Goal: Task Accomplishment & Management: Use online tool/utility

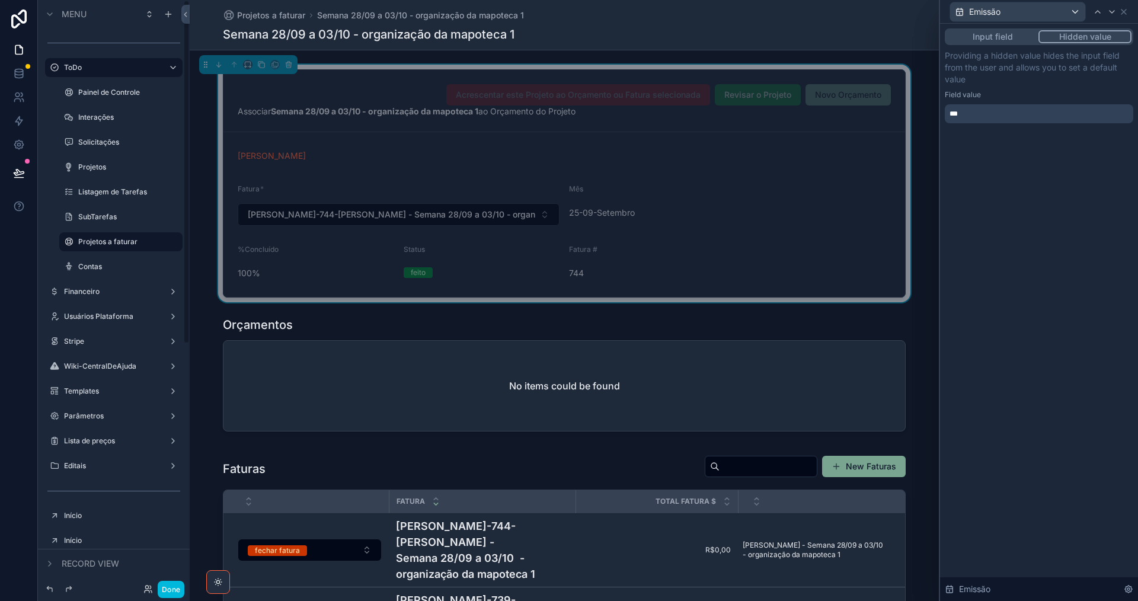
scroll to position [237, 0]
click at [137, 437] on label "Lista de preços" at bounding box center [111, 440] width 95 height 9
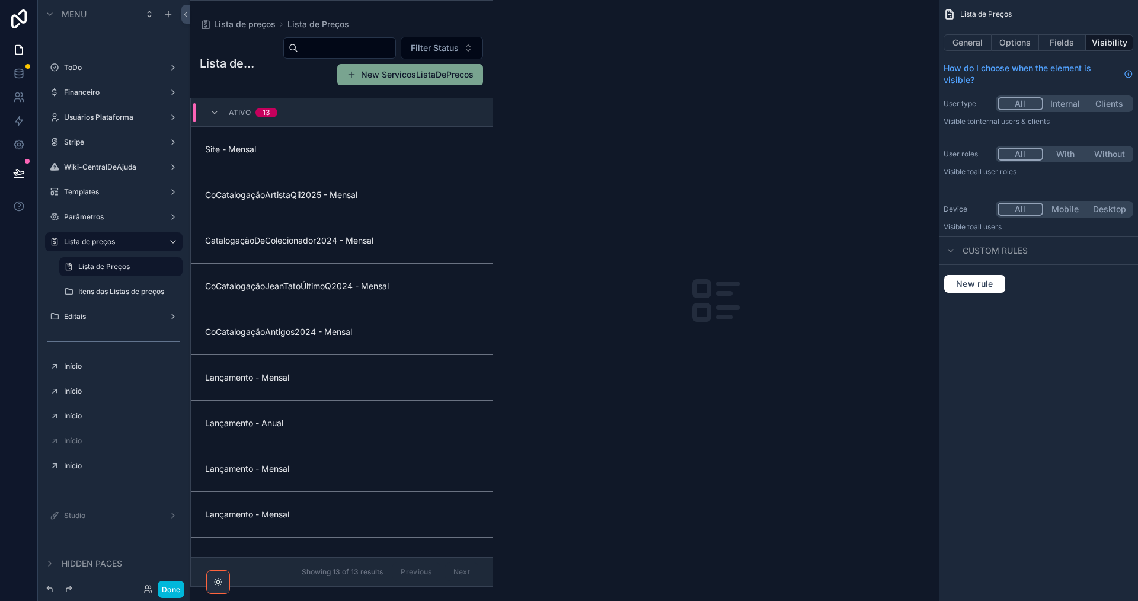
click at [410, 48] on div "scrollable content" at bounding box center [341, 294] width 302 height 586
click at [395, 41] on input "scrollable content" at bounding box center [346, 48] width 97 height 17
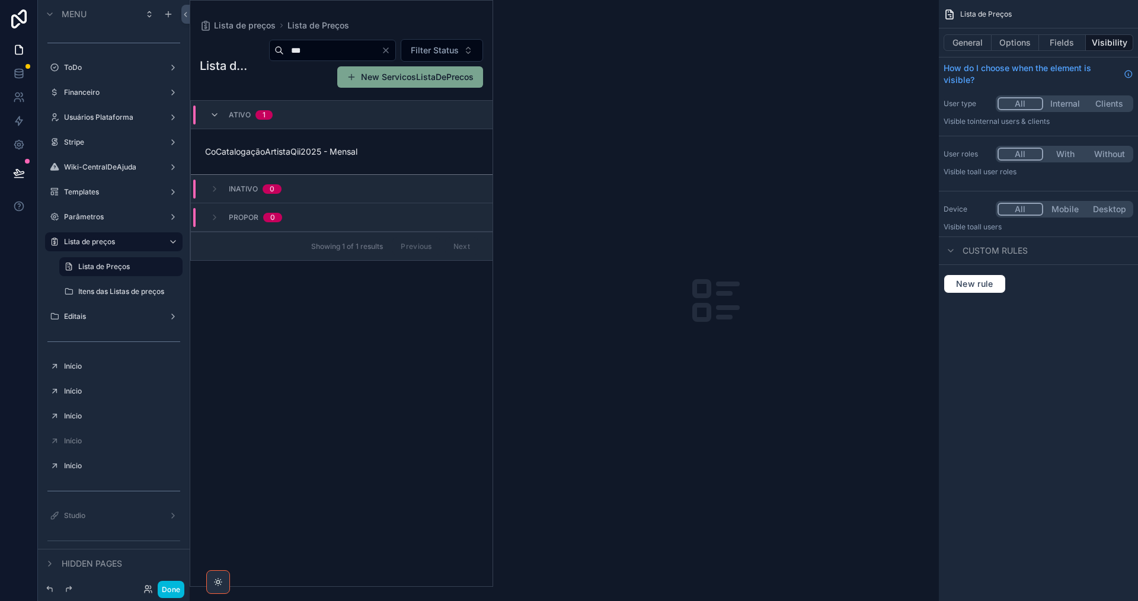
type input "***"
click at [395, 170] on link "CoCatalogaçãoArtistaQii2025 - Mensal" at bounding box center [342, 152] width 302 height 46
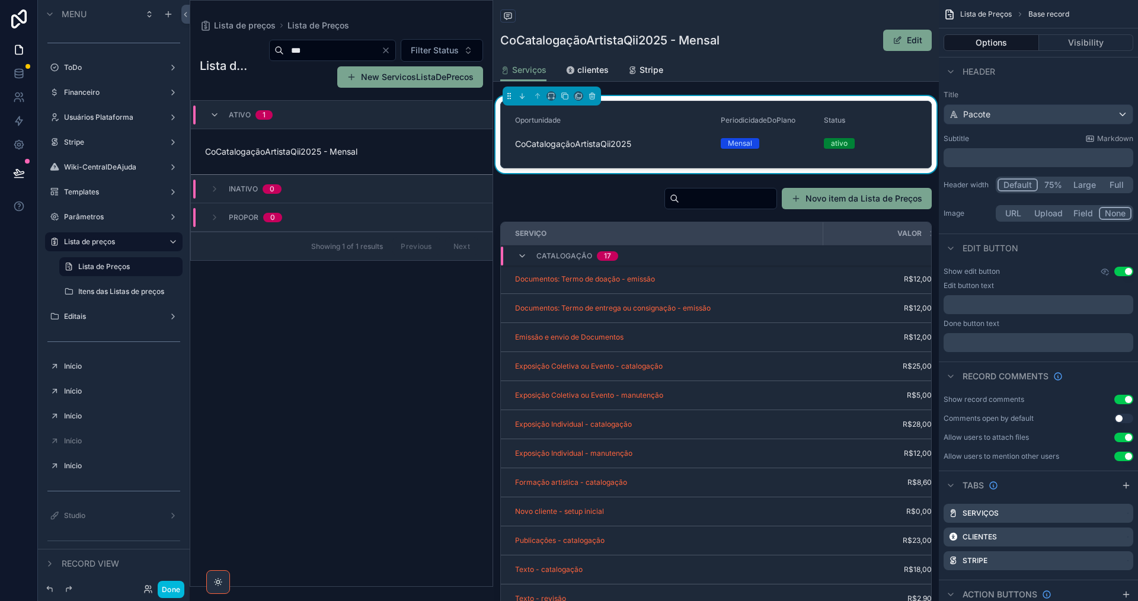
click at [708, 203] on div "scrollable content" at bounding box center [716, 433] width 446 height 501
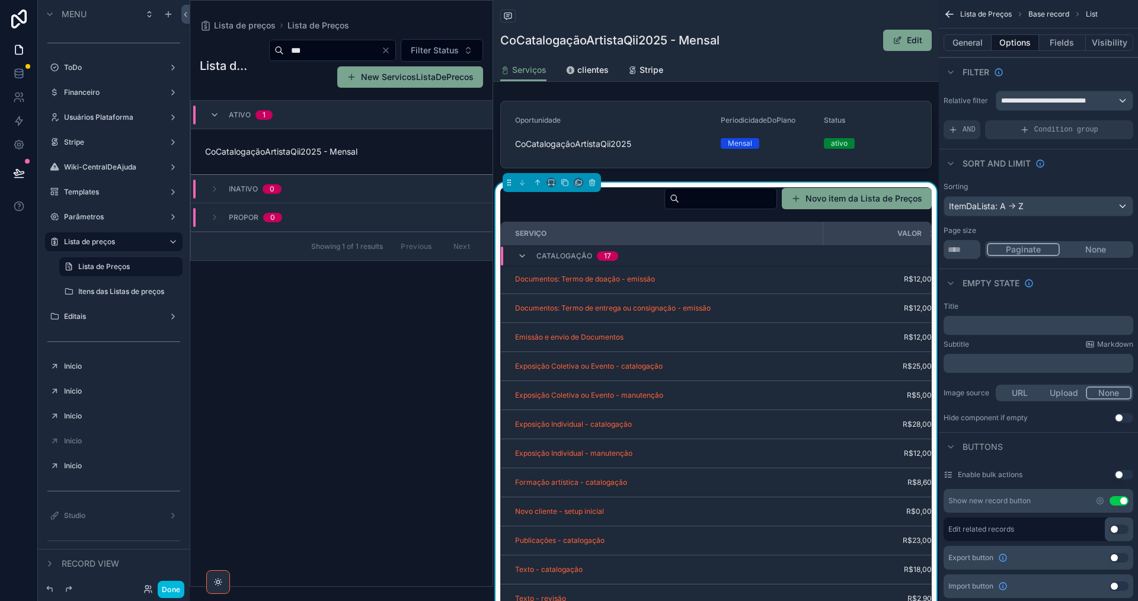
click at [721, 203] on input "scrollable content" at bounding box center [727, 198] width 97 height 17
click at [805, 199] on button "Novo item da Lista de Preços" at bounding box center [857, 198] width 150 height 21
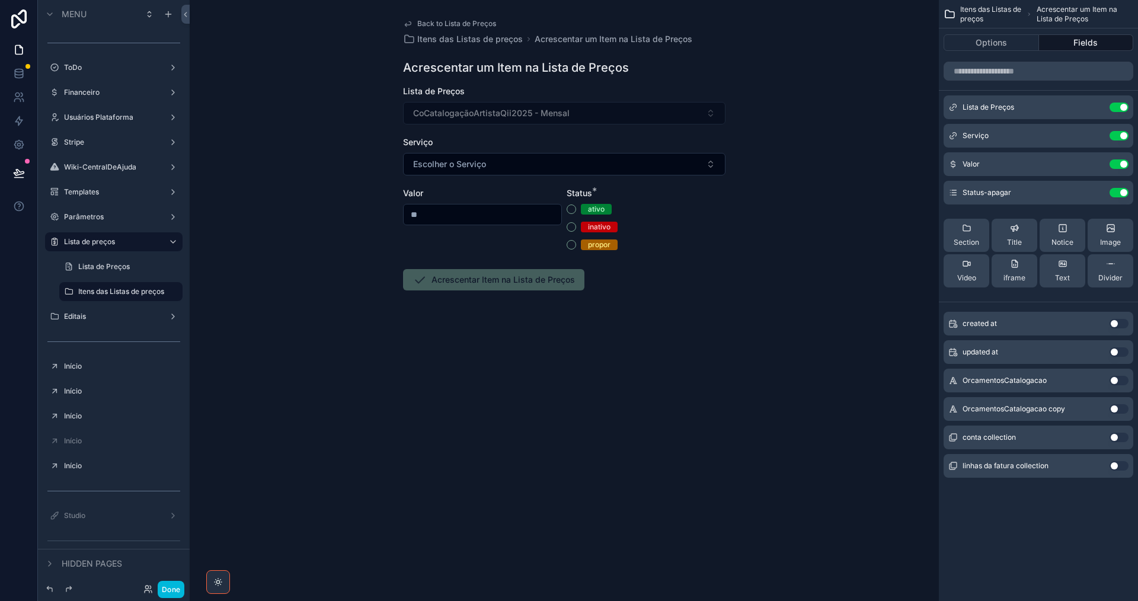
click at [499, 166] on button "Escolher o Serviço" at bounding box center [564, 164] width 322 height 23
type input "****"
